Goal: Information Seeking & Learning: Learn about a topic

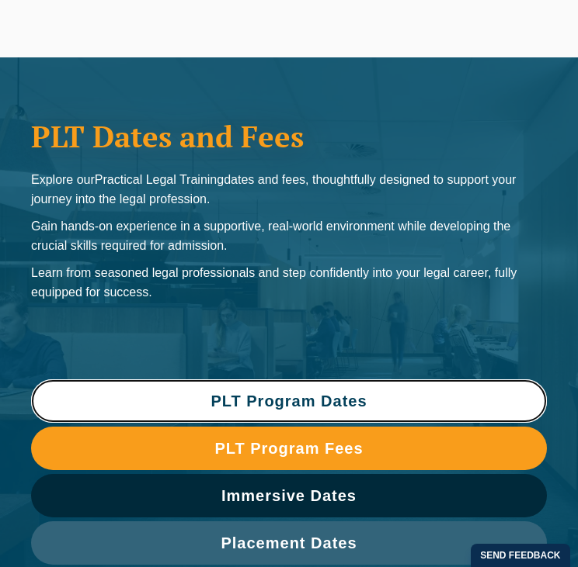
click at [366, 397] on span "PLT Program Dates" at bounding box center [288, 402] width 156 height 16
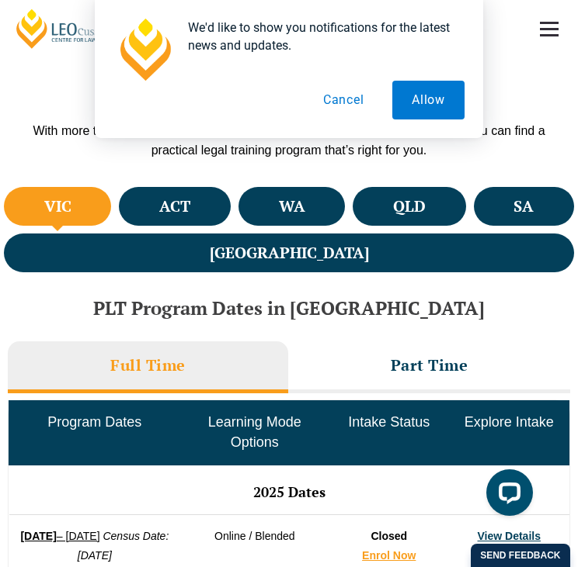
click at [351, 102] on button "Cancel" at bounding box center [344, 100] width 80 height 39
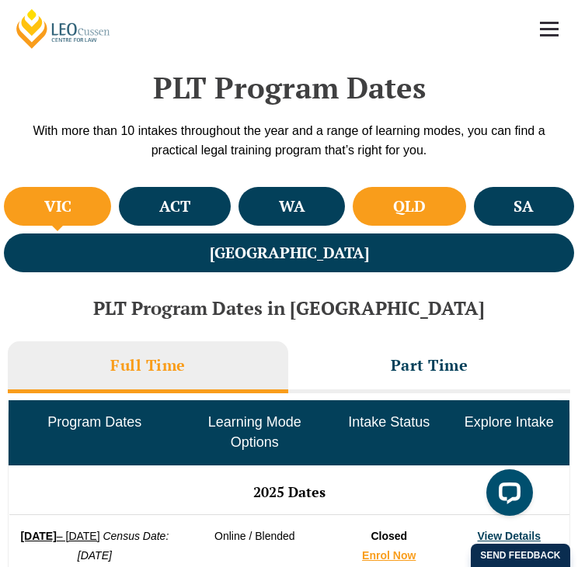
click at [352, 193] on li "QLD" at bounding box center [408, 206] width 113 height 39
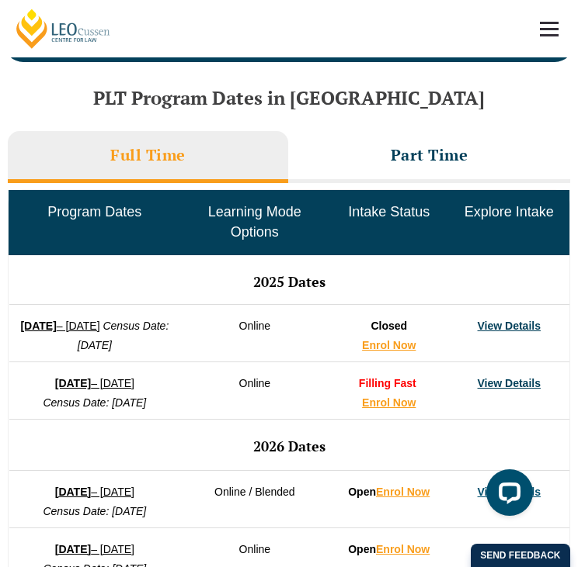
scroll to position [854, 0]
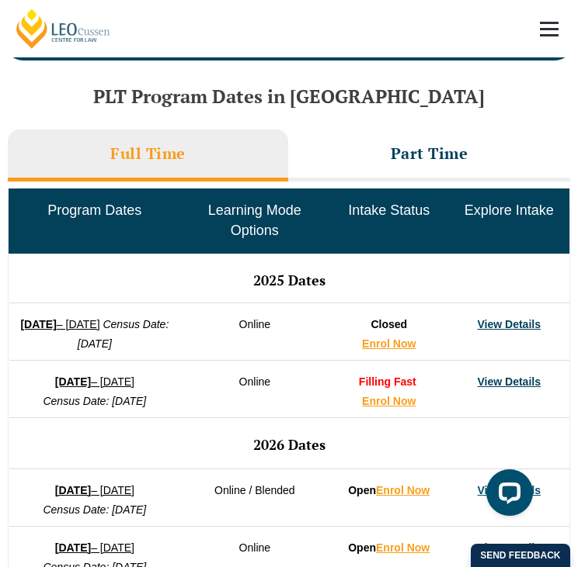
click at [345, 193] on td "Intake Status" at bounding box center [388, 221] width 120 height 64
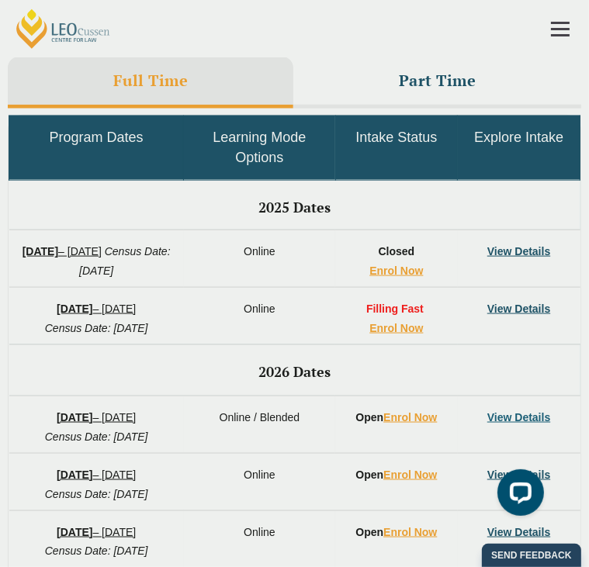
scroll to position [9, 0]
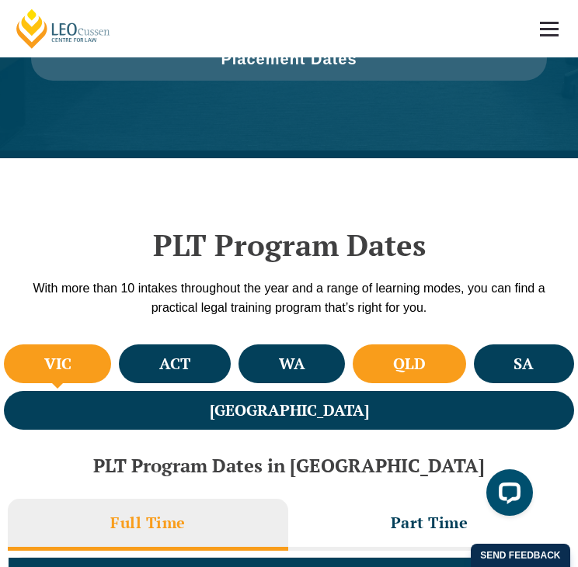
click at [356, 362] on li "QLD" at bounding box center [408, 364] width 113 height 39
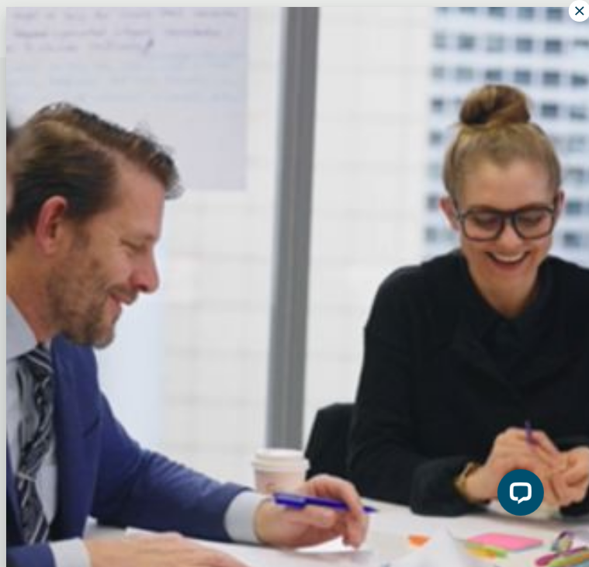
scroll to position [422, 0]
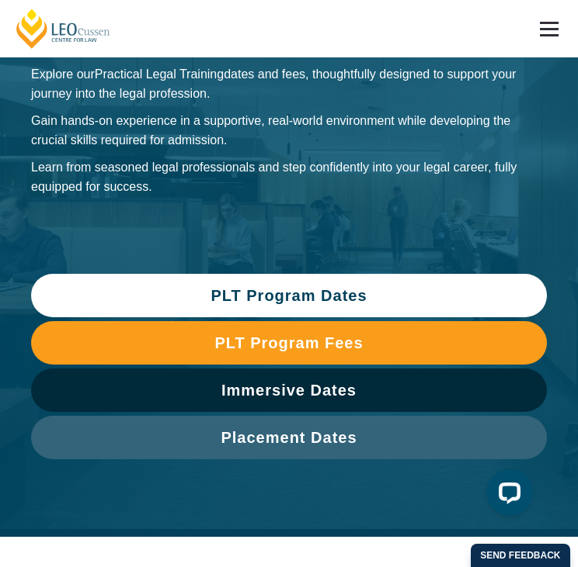
scroll to position [115, 0]
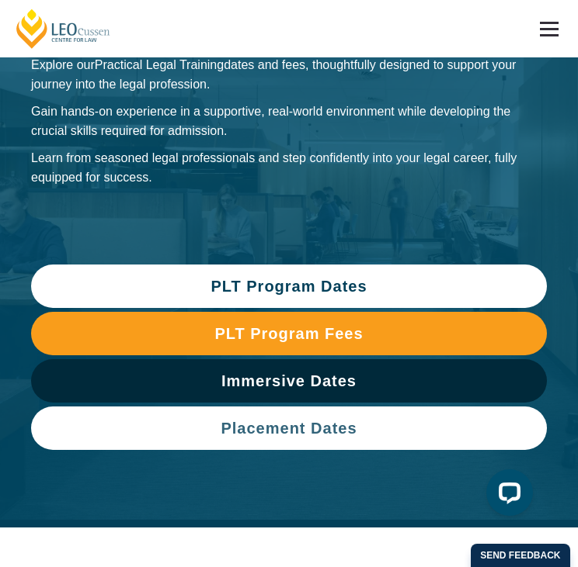
click at [361, 430] on span "Placement Dates" at bounding box center [289, 429] width 500 height 16
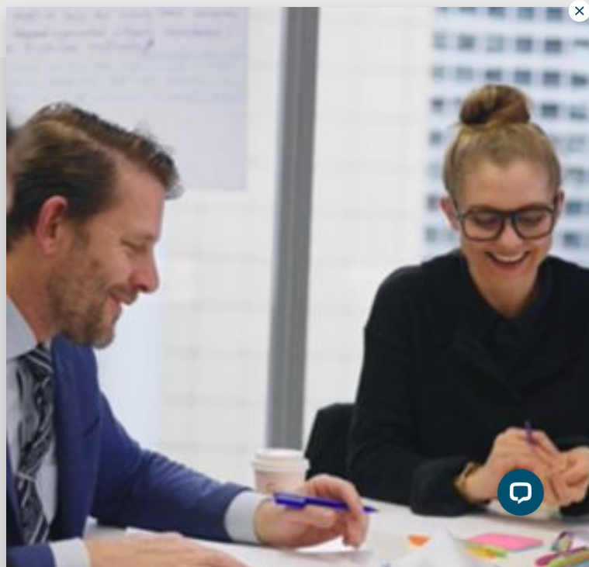
scroll to position [422, 0]
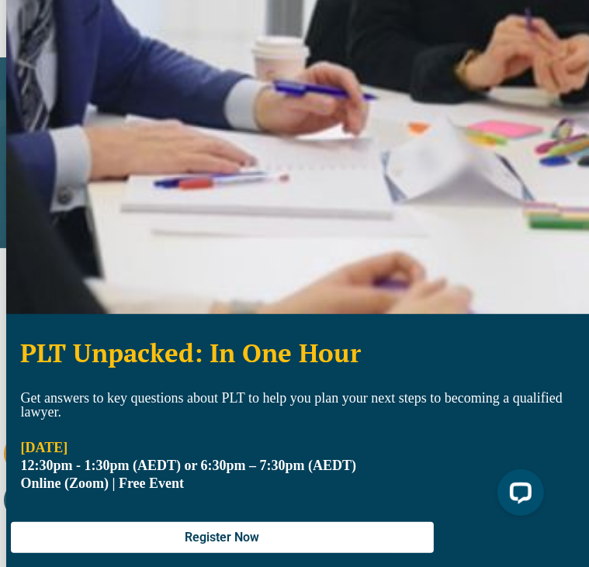
scroll to position [115, 0]
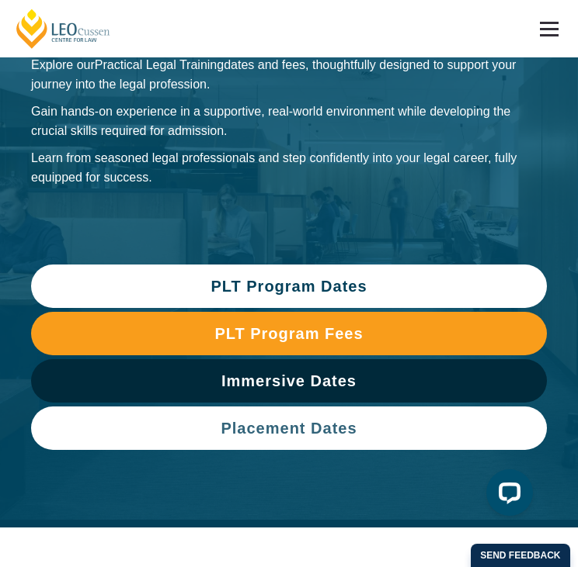
click at [269, 425] on span "Placement Dates" at bounding box center [288, 429] width 136 height 16
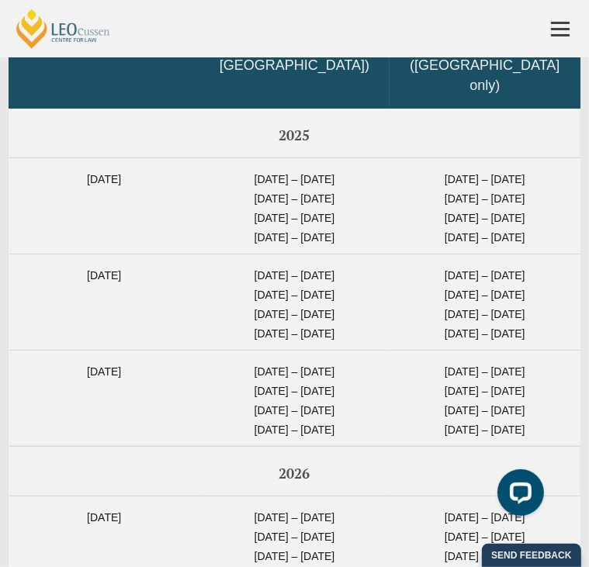
scroll to position [9, 0]
